Goal: Information Seeking & Learning: Check status

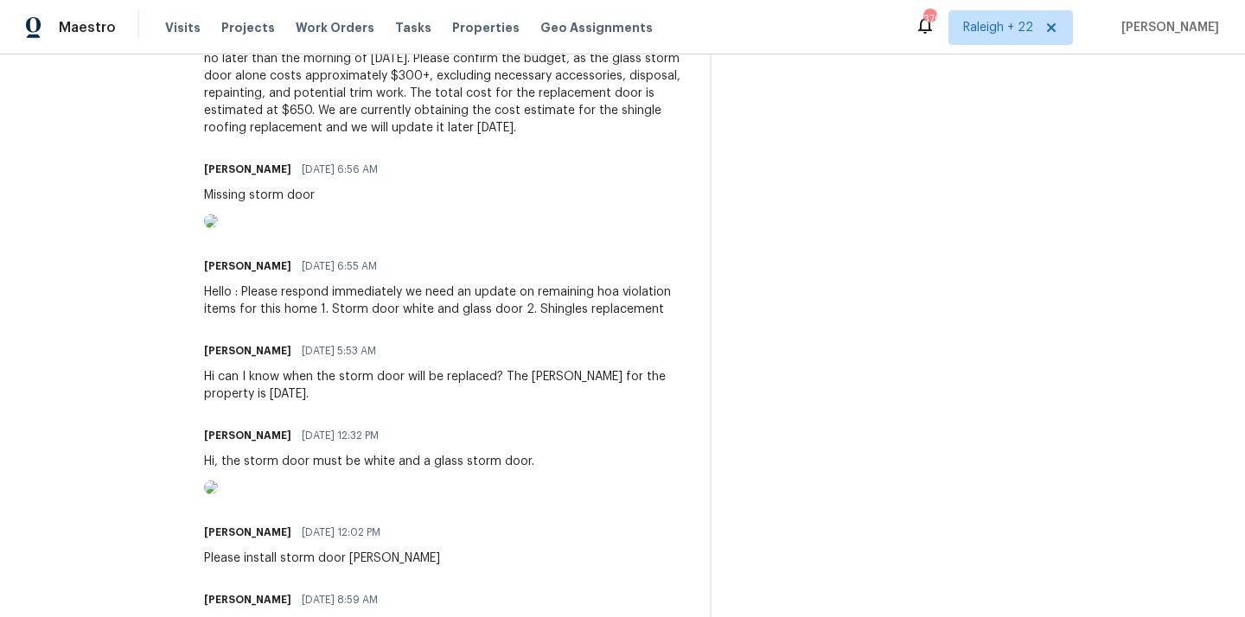
scroll to position [602, 0]
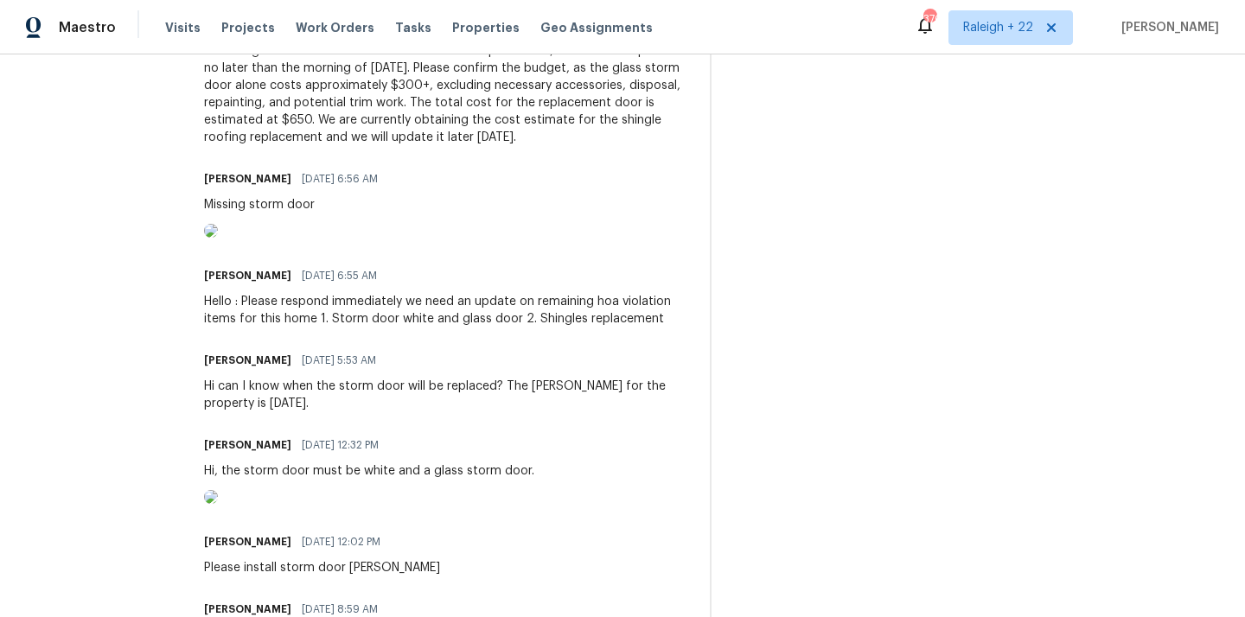
click at [218, 238] on img at bounding box center [211, 231] width 14 height 14
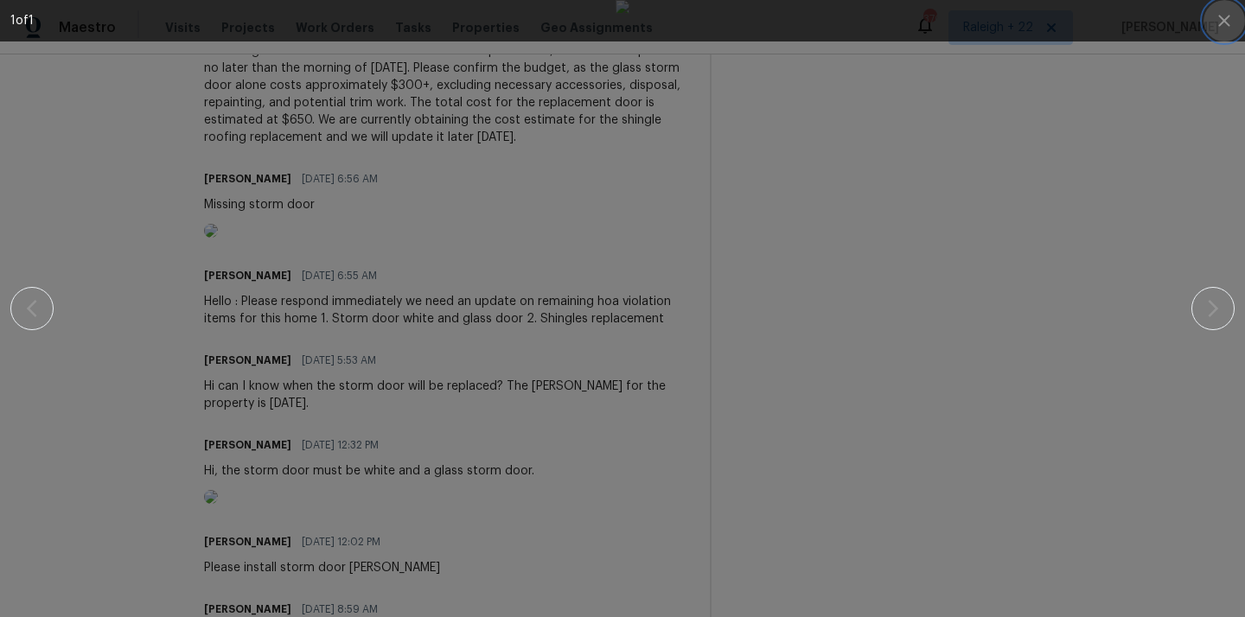
click at [1234, 22] on icon "button" at bounding box center [1224, 20] width 21 height 21
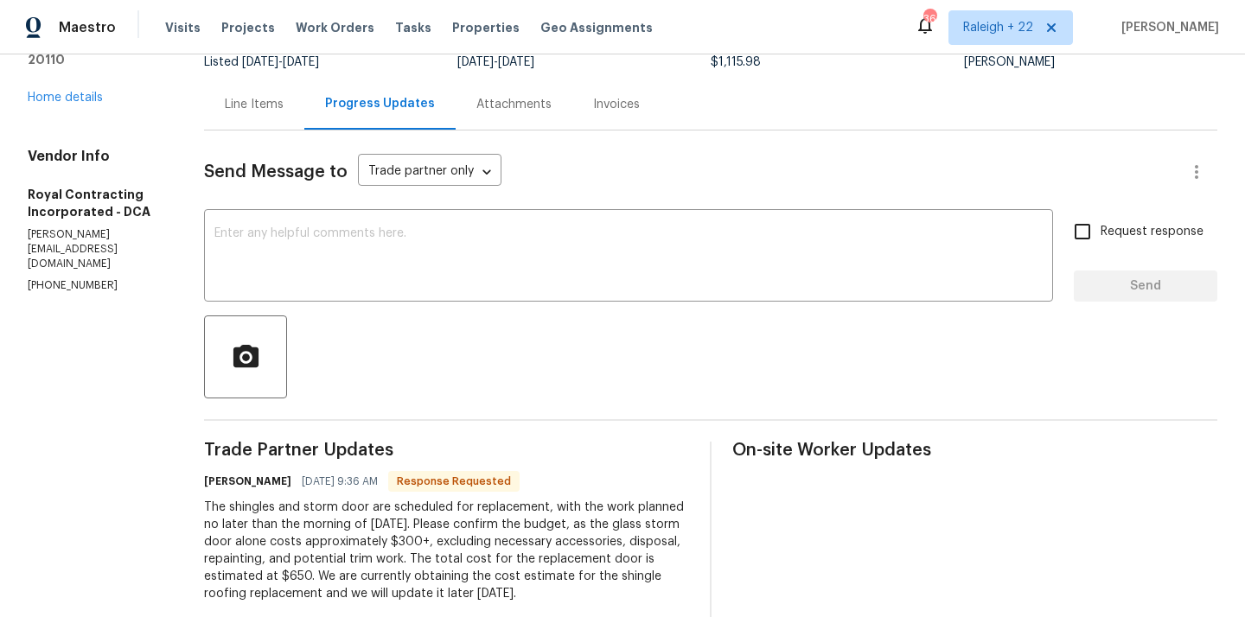
scroll to position [82, 0]
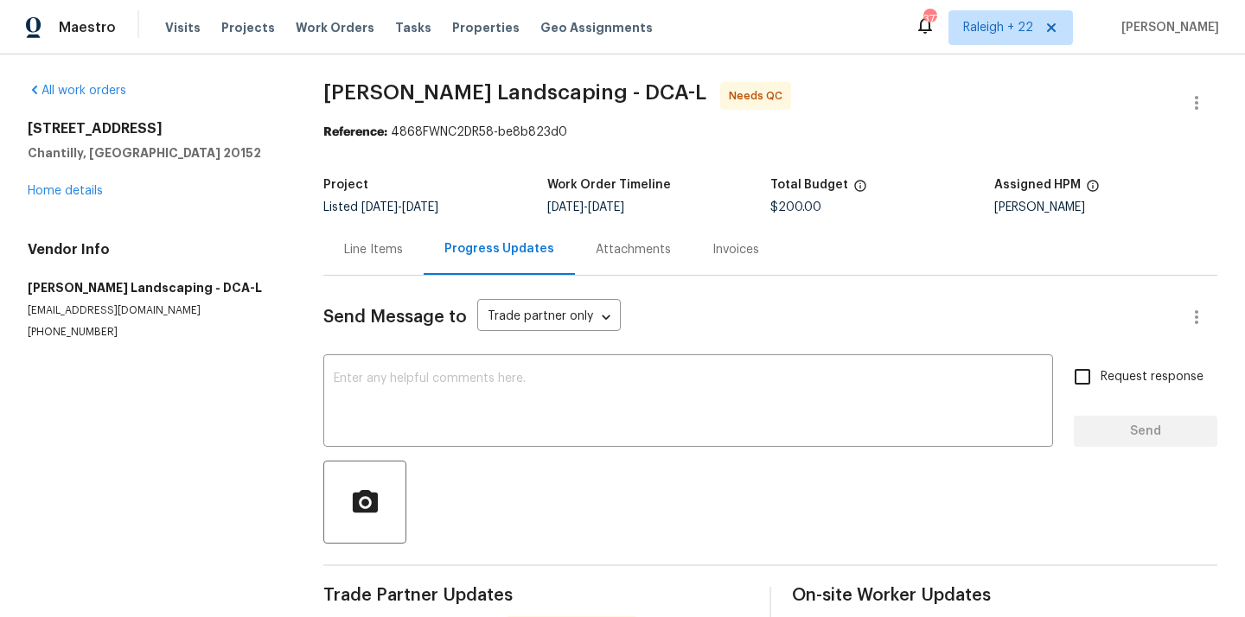
click at [403, 245] on div "Line Items" at bounding box center [373, 249] width 59 height 17
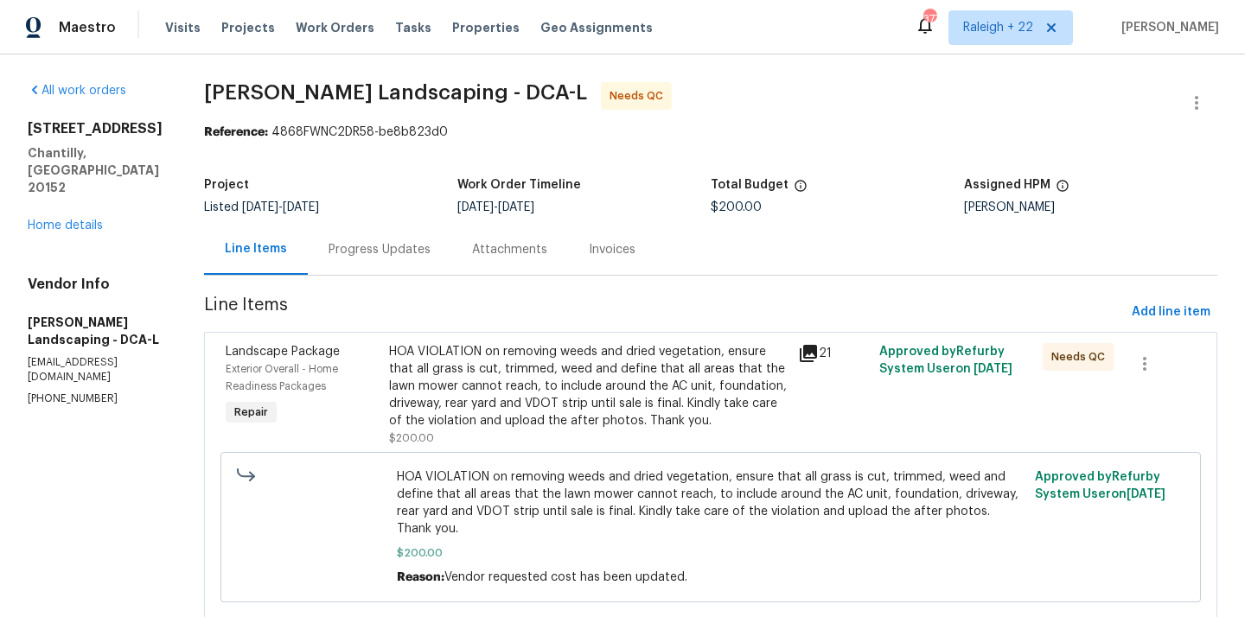
scroll to position [68, 0]
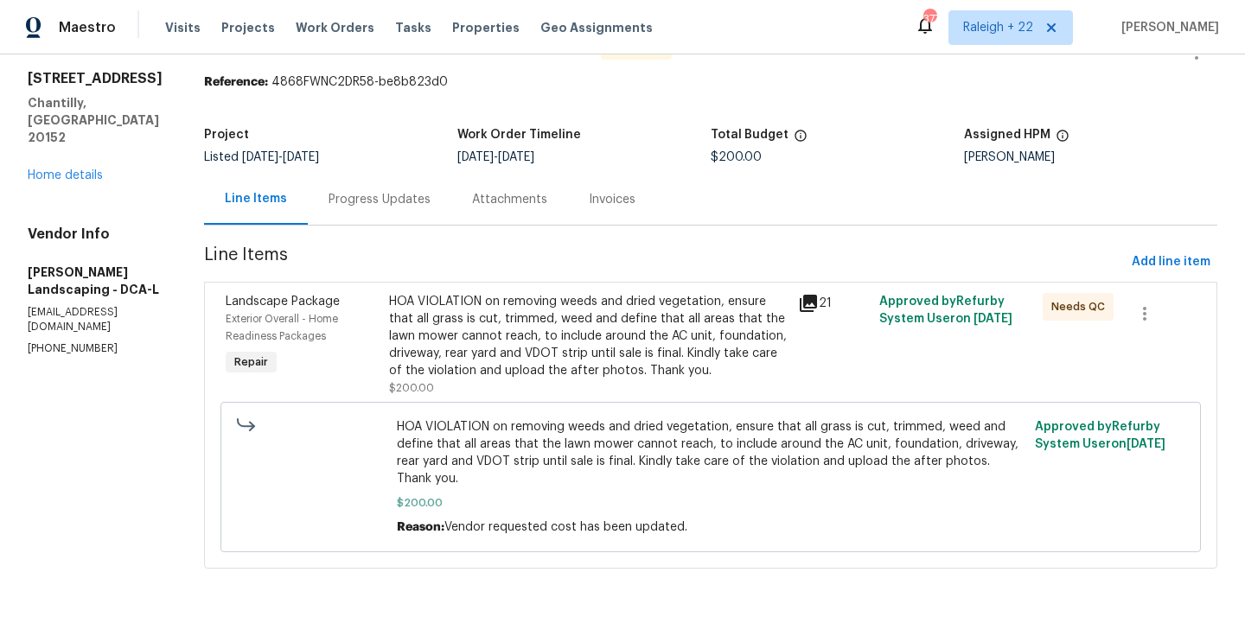
click at [559, 353] on div "HOA VIOLATION on removing weeds and dried vegetation, ensure that all grass is …" at bounding box center [588, 336] width 399 height 86
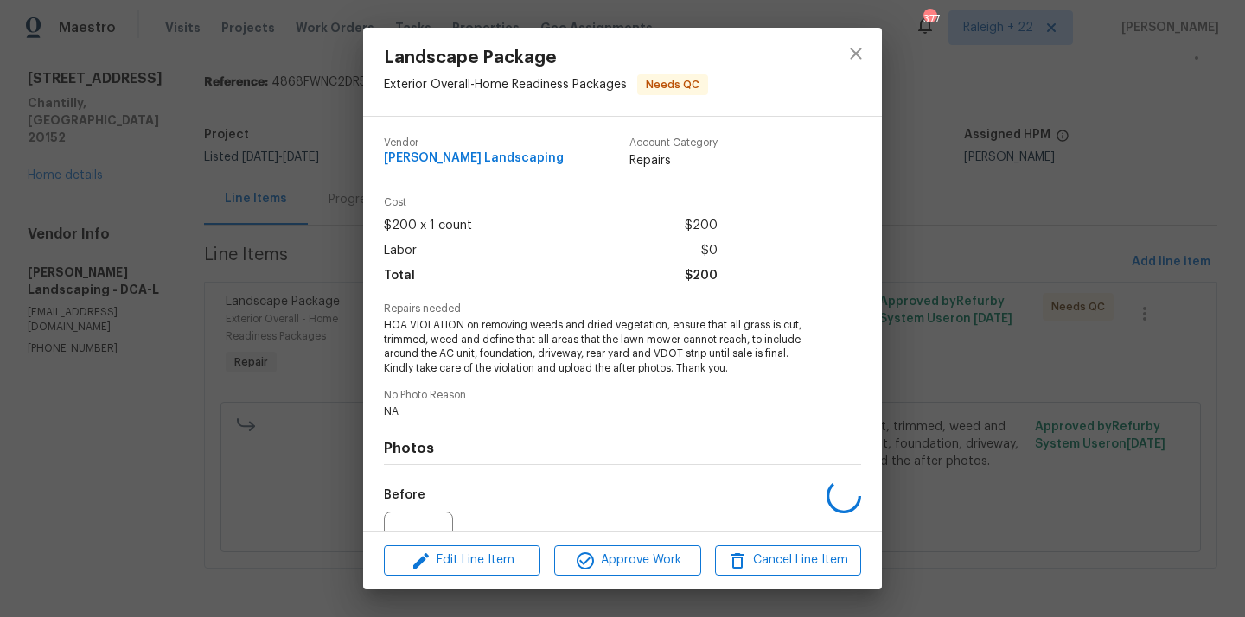
scroll to position [179, 0]
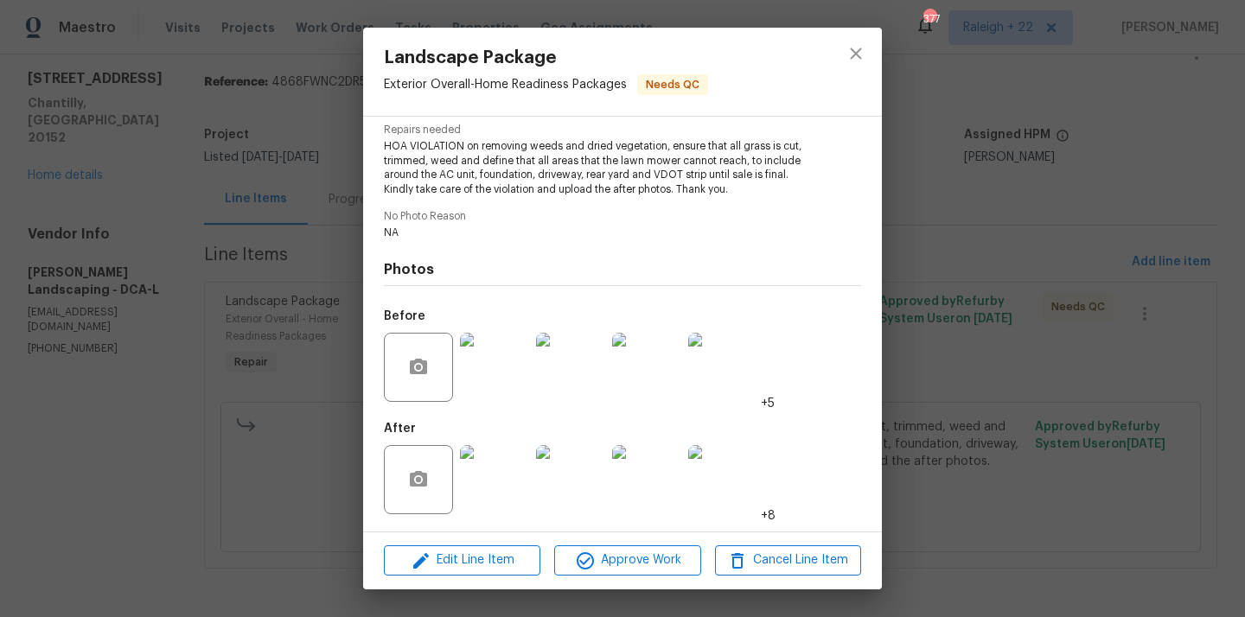
click at [514, 489] on img at bounding box center [494, 479] width 69 height 69
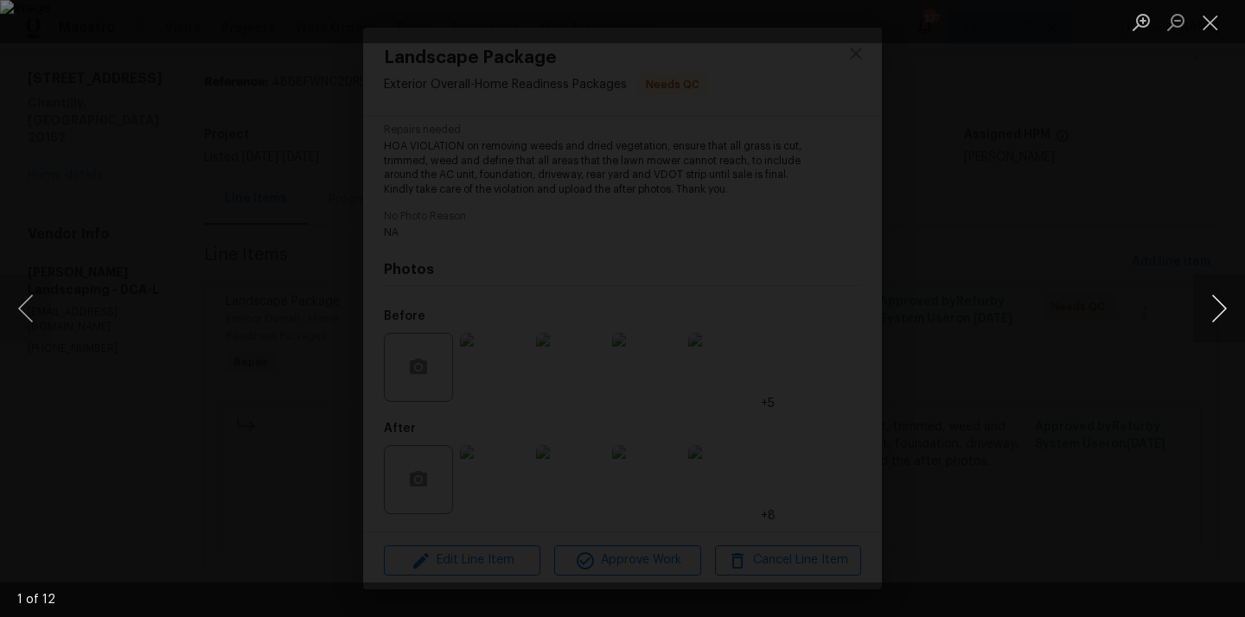
click at [1220, 300] on button "Next image" at bounding box center [1219, 308] width 52 height 69
click at [1209, 25] on button "Close lightbox" at bounding box center [1210, 22] width 35 height 30
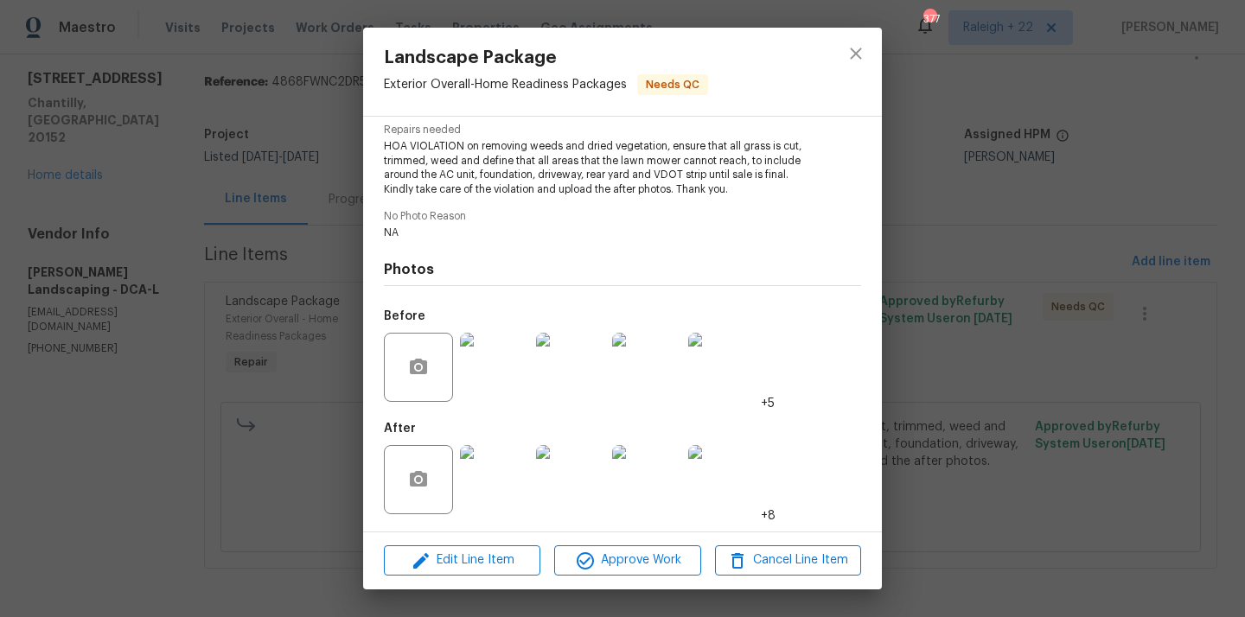
click at [495, 447] on img at bounding box center [494, 479] width 69 height 69
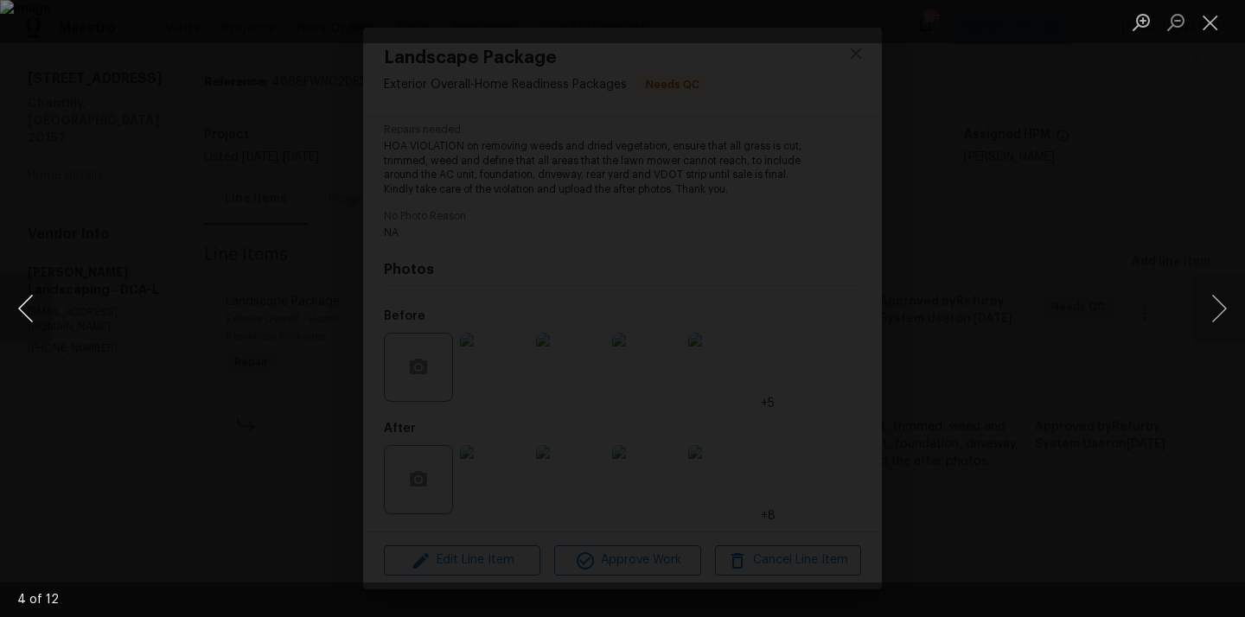
click at [19, 297] on button "Previous image" at bounding box center [26, 308] width 52 height 69
click at [20, 298] on button "Previous image" at bounding box center [26, 308] width 52 height 69
click at [1218, 325] on button "Next image" at bounding box center [1219, 308] width 52 height 69
click at [1214, 303] on button "Next image" at bounding box center [1219, 308] width 52 height 69
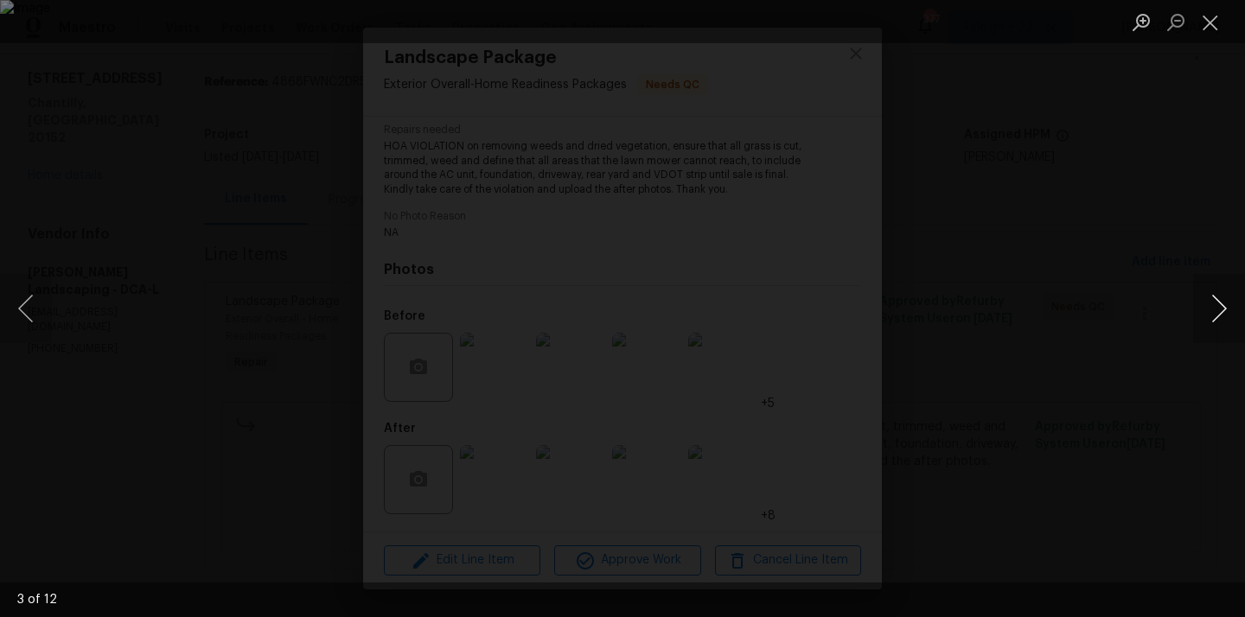
click at [1218, 297] on button "Next image" at bounding box center [1219, 308] width 52 height 69
click at [1209, 302] on button "Next image" at bounding box center [1219, 308] width 52 height 69
click at [1226, 309] on button "Next image" at bounding box center [1219, 308] width 52 height 69
click at [1215, 303] on button "Next image" at bounding box center [1219, 308] width 52 height 69
click at [1202, 305] on button "Next image" at bounding box center [1219, 308] width 52 height 69
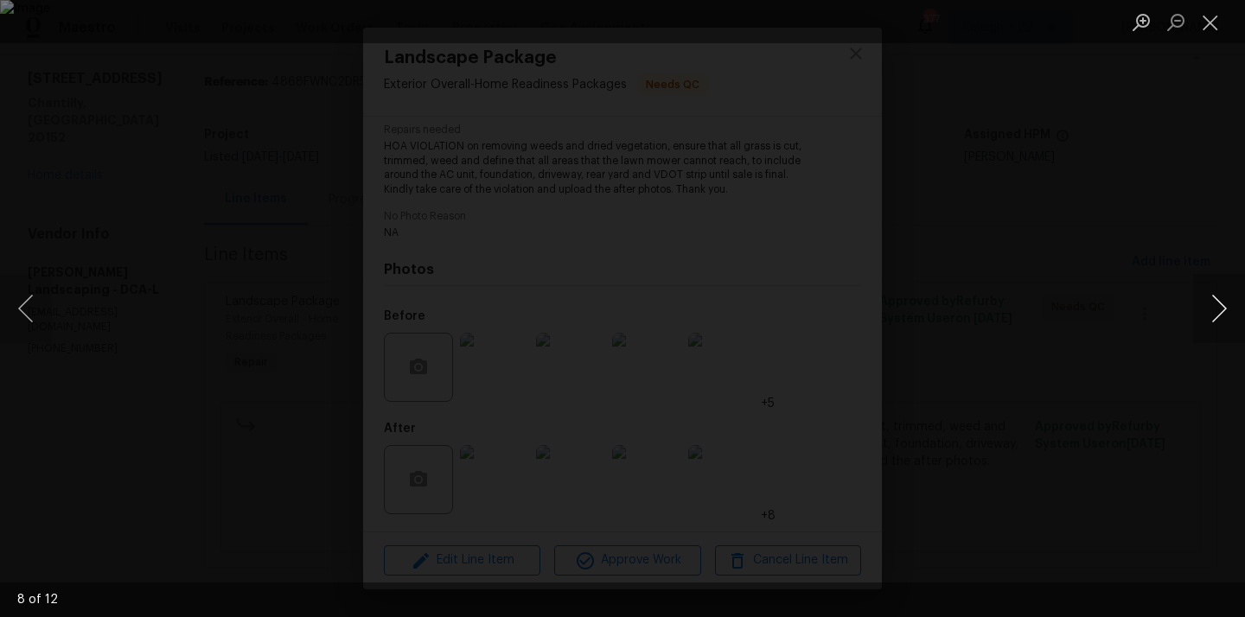
click at [1220, 309] on button "Next image" at bounding box center [1219, 308] width 52 height 69
click at [1222, 316] on button "Next image" at bounding box center [1219, 308] width 52 height 69
click at [1222, 300] on button "Next image" at bounding box center [1219, 308] width 52 height 69
click at [1231, 294] on button "Next image" at bounding box center [1219, 308] width 52 height 69
click at [1215, 26] on button "Close lightbox" at bounding box center [1210, 22] width 35 height 30
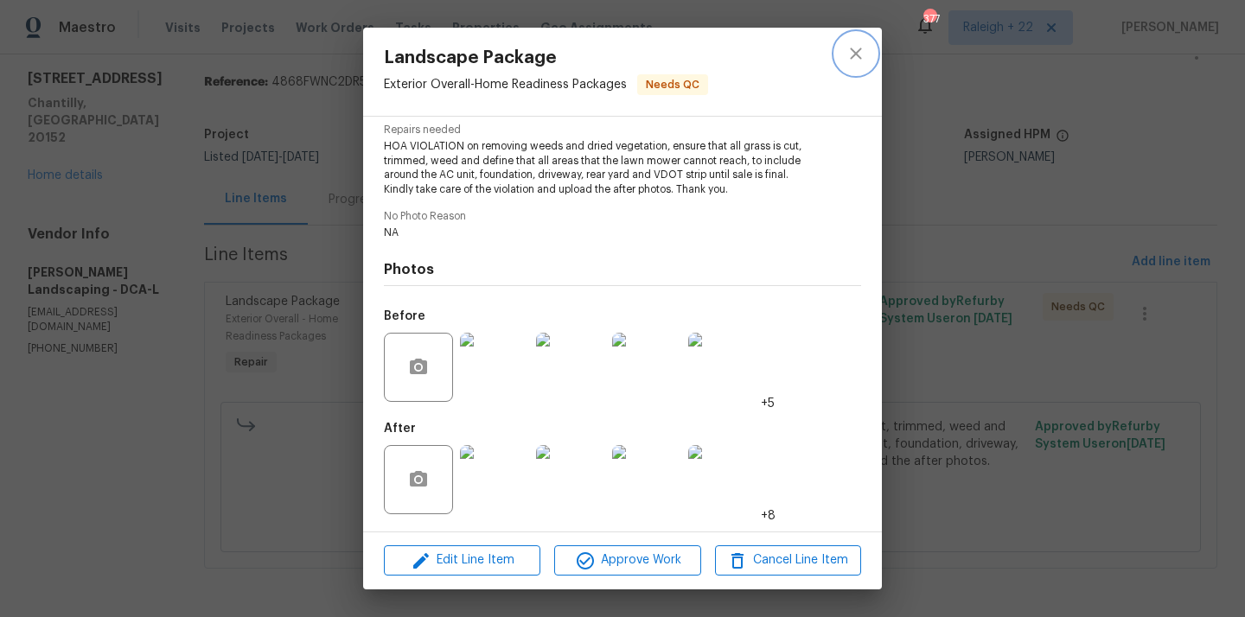
click at [853, 54] on icon "close" at bounding box center [855, 53] width 11 height 11
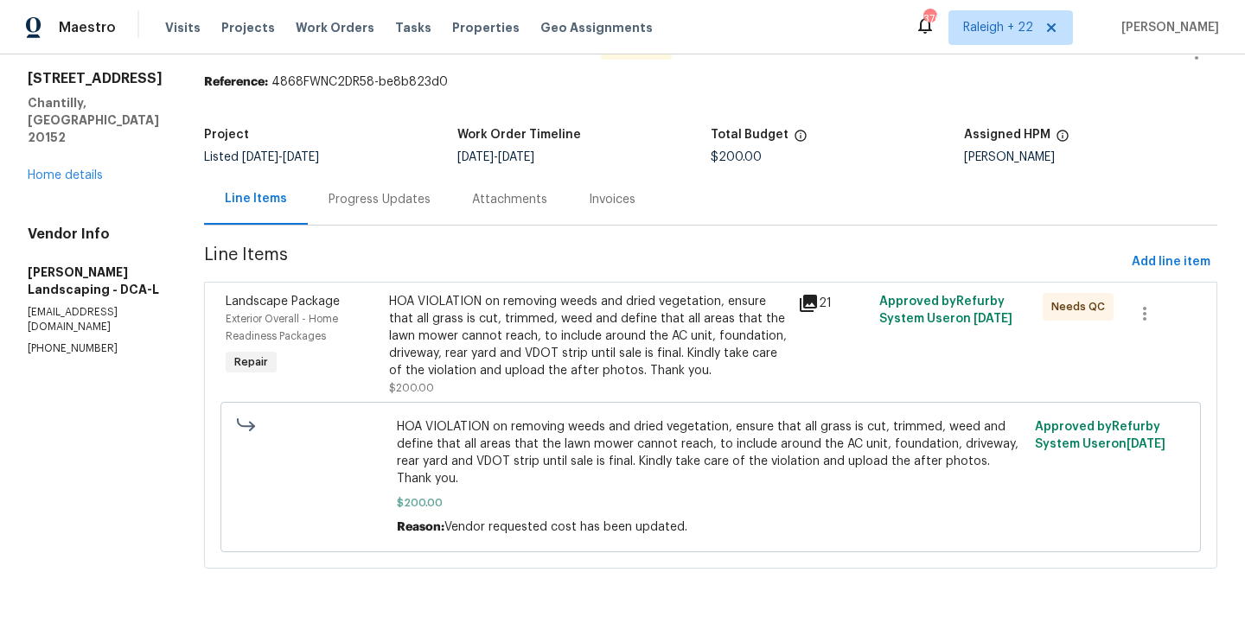
scroll to position [0, 0]
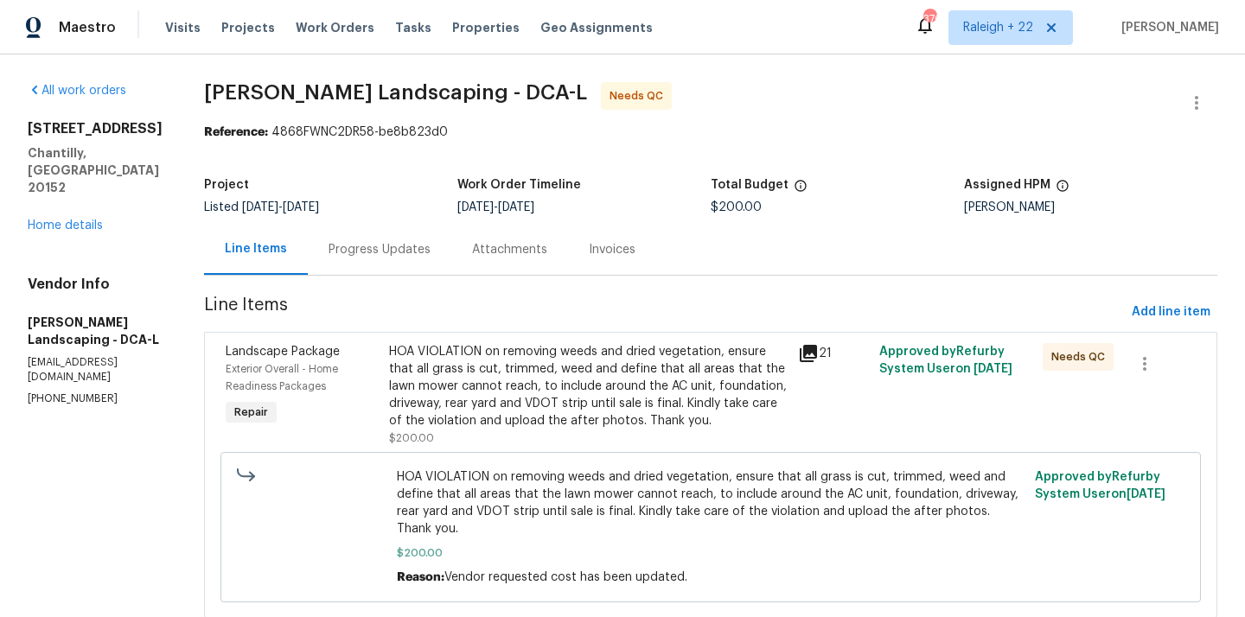
click at [644, 390] on div "HOA VIOLATION on removing weeds and dried vegetation, ensure that all grass is …" at bounding box center [588, 386] width 399 height 86
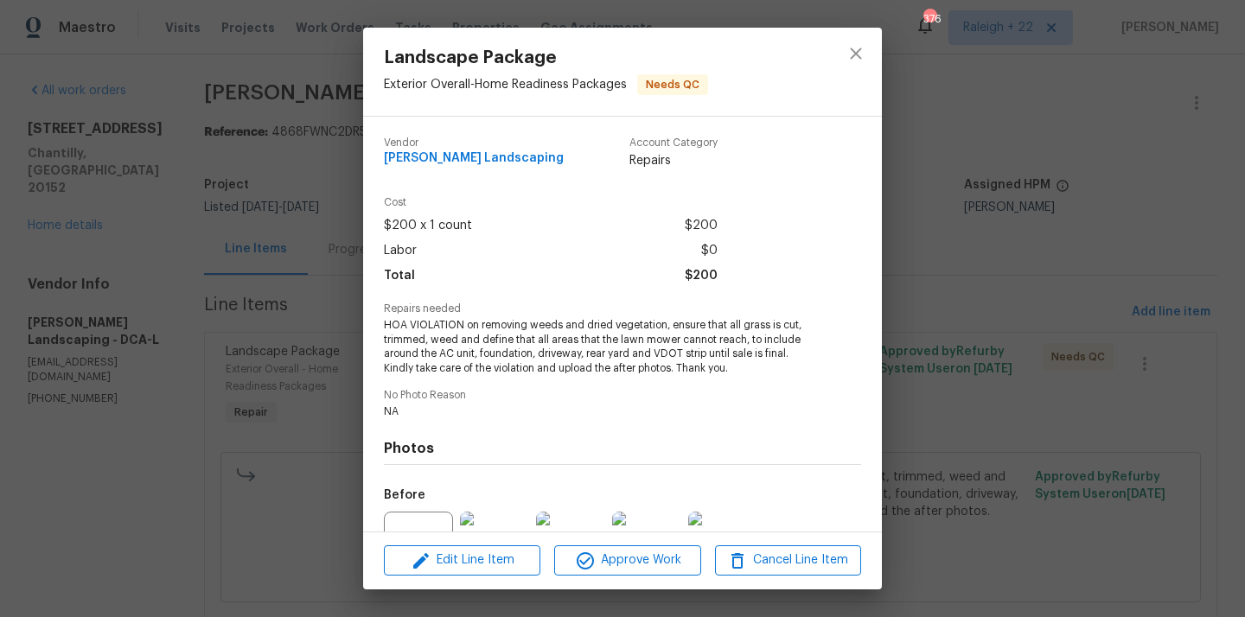
click at [355, 275] on div "Landscape Package Exterior Overall - Home Readiness Packages Needs QC Vendor Ma…" at bounding box center [622, 308] width 1245 height 617
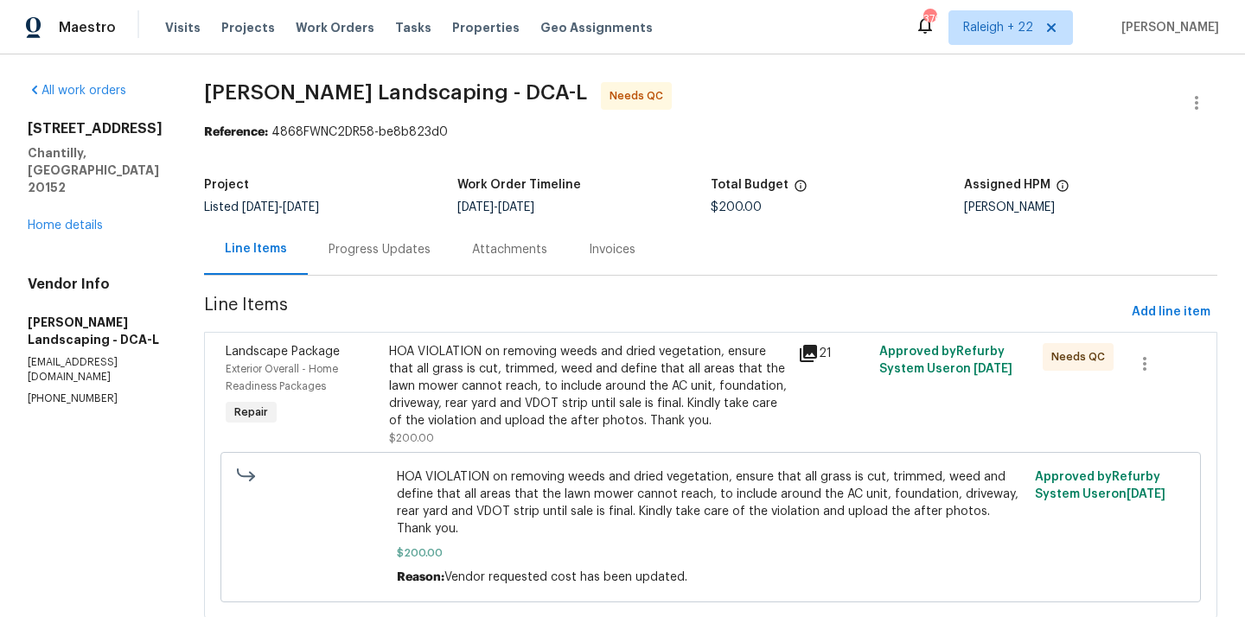
click at [392, 252] on div "Progress Updates" at bounding box center [379, 249] width 102 height 17
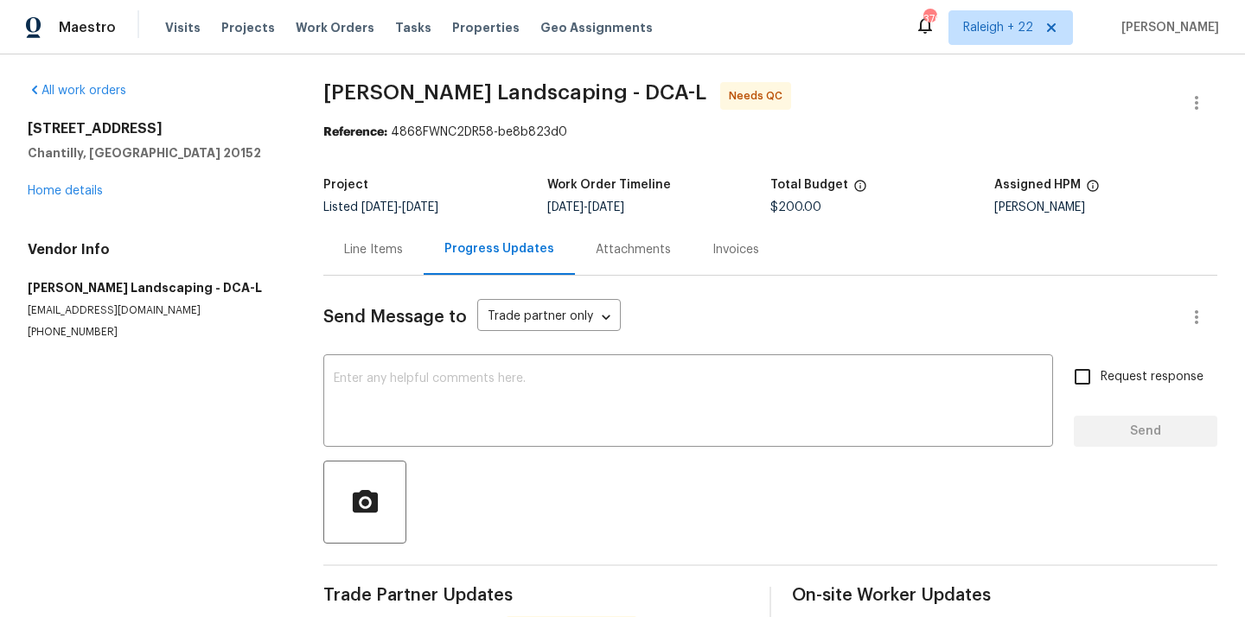
click at [378, 247] on div "Line Items" at bounding box center [373, 249] width 59 height 17
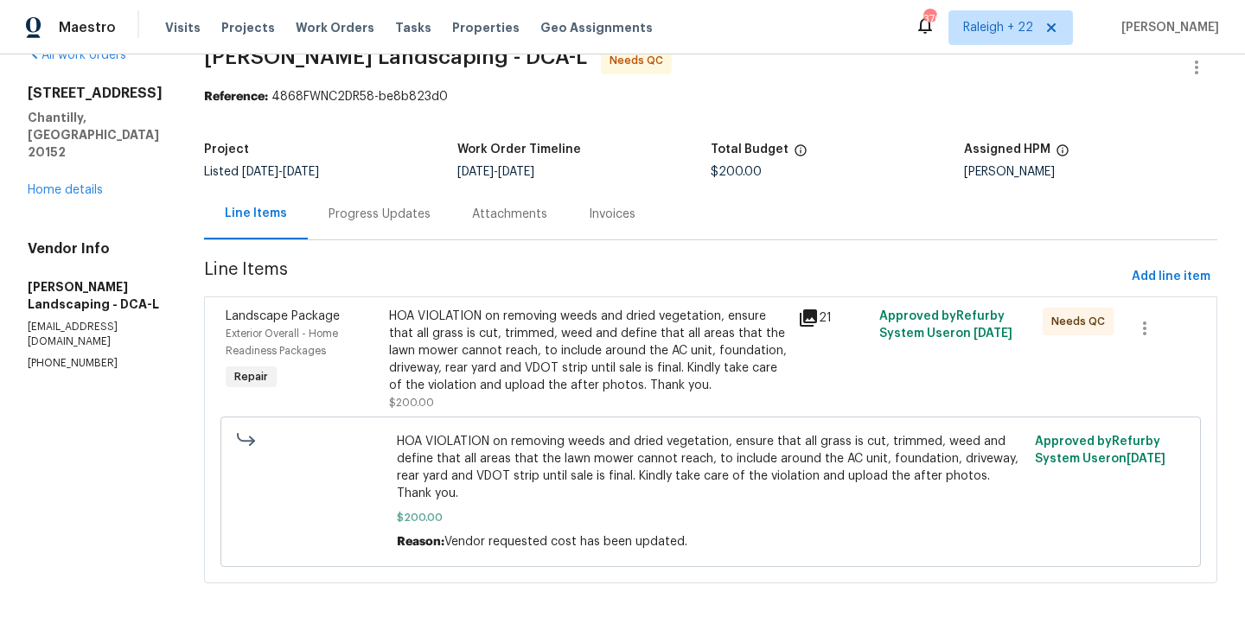
scroll to position [24, 0]
